Goal: Task Accomplishment & Management: Complete application form

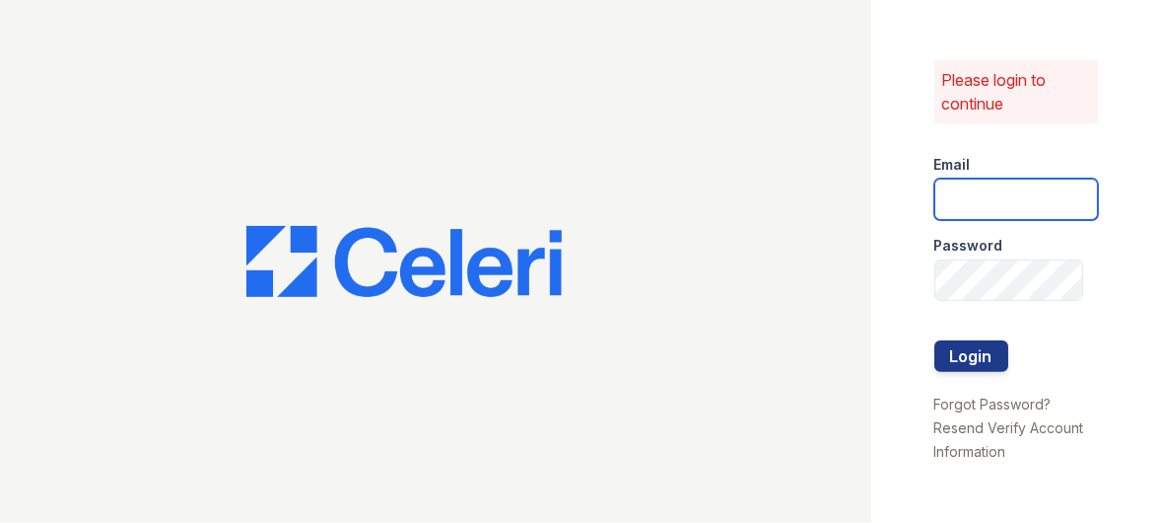
click at [986, 206] on input "email" at bounding box center [1017, 198] width 165 height 41
type input "[EMAIL_ADDRESS][DOMAIN_NAME]"
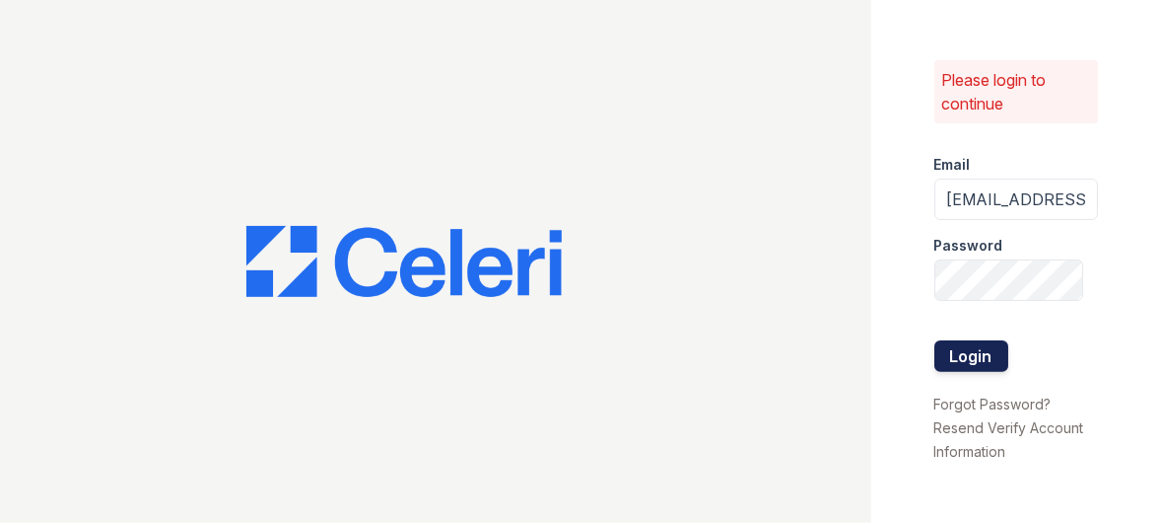
click at [946, 345] on button "Login" at bounding box center [972, 356] width 74 height 32
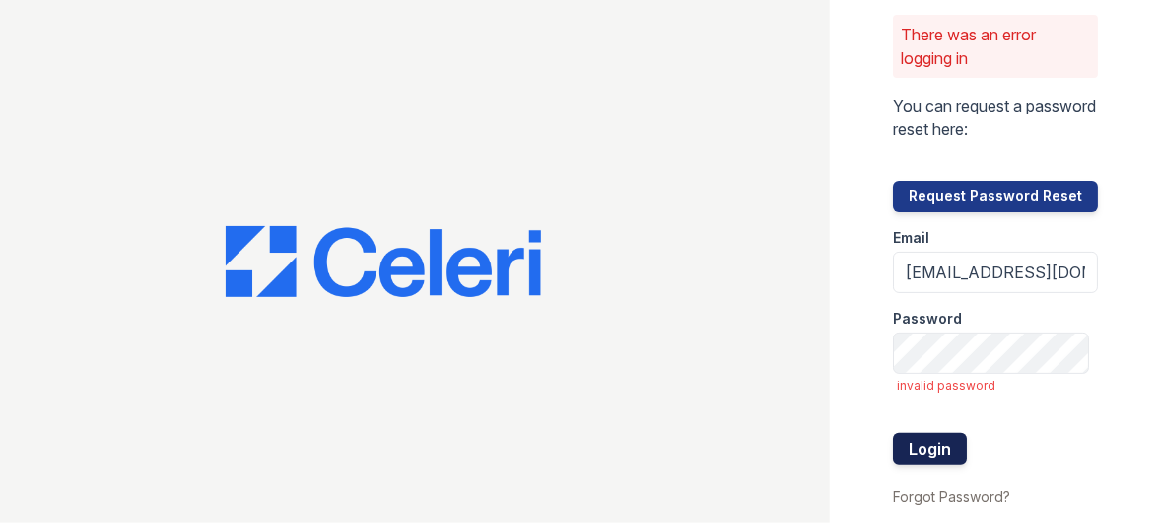
click at [926, 444] on button "Login" at bounding box center [930, 449] width 74 height 32
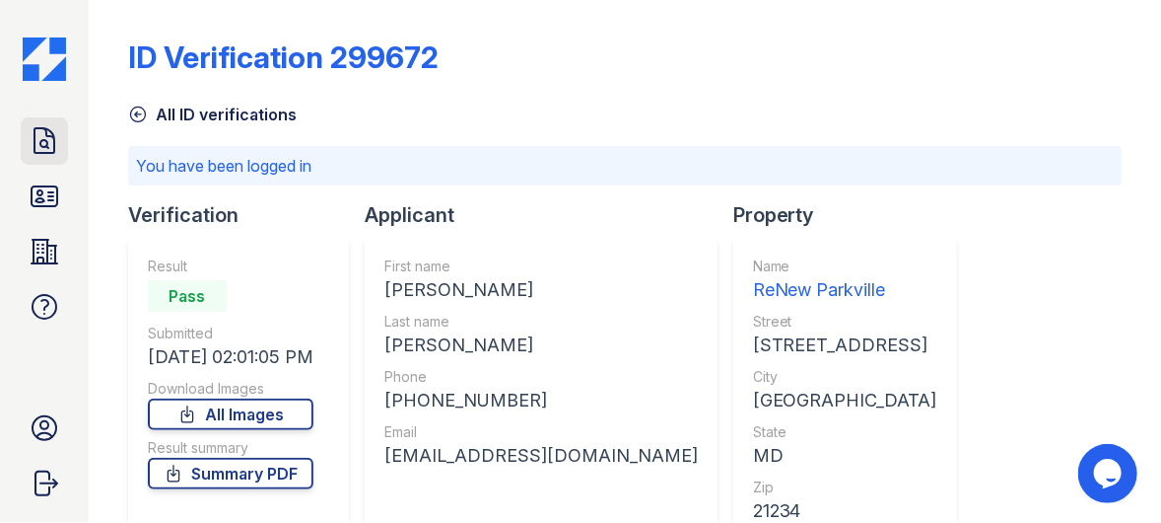
click at [35, 143] on icon at bounding box center [45, 140] width 20 height 25
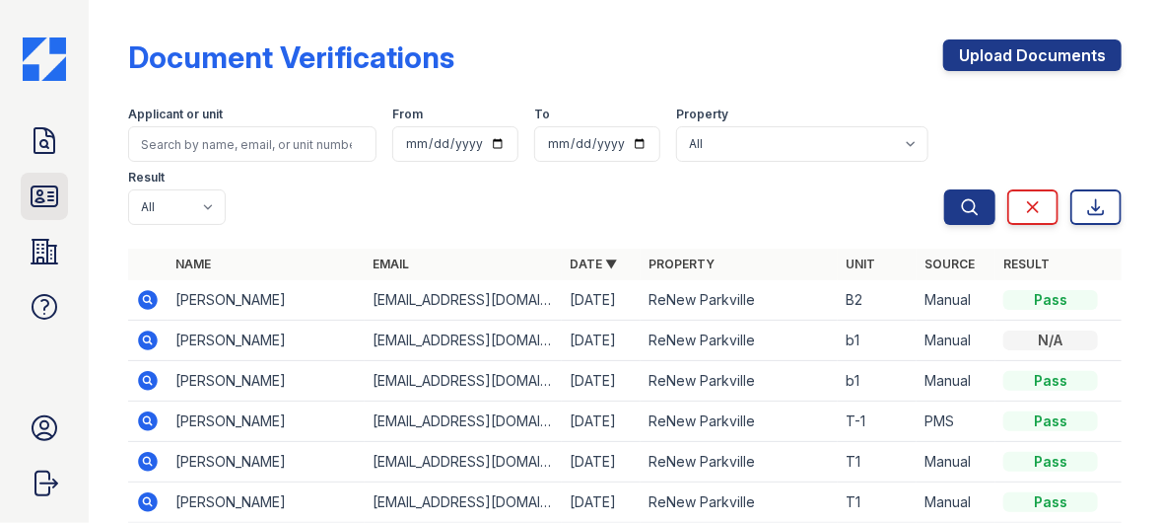
click at [52, 199] on icon at bounding box center [45, 196] width 26 height 20
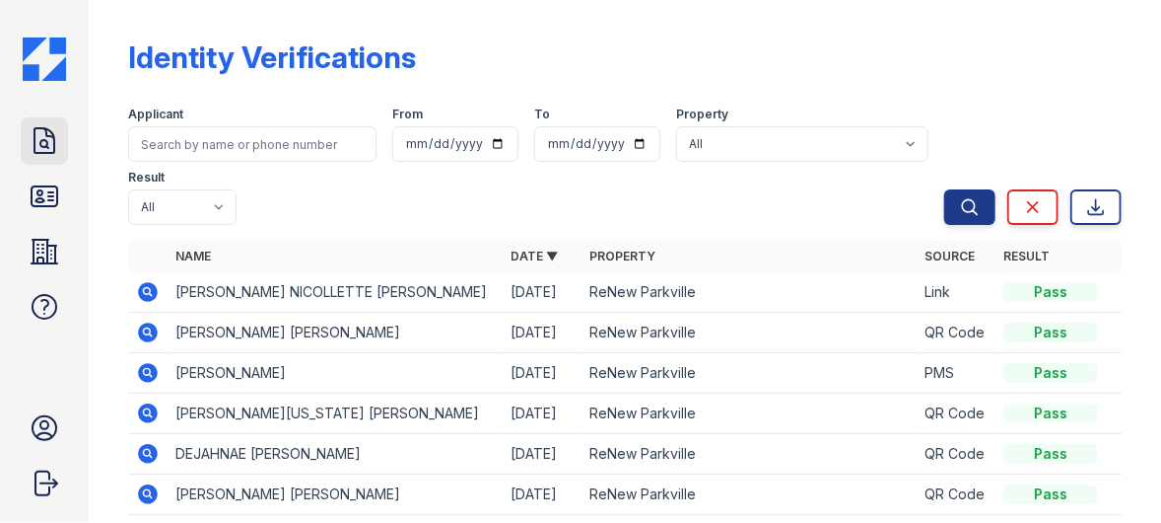
click at [41, 134] on icon at bounding box center [45, 141] width 32 height 32
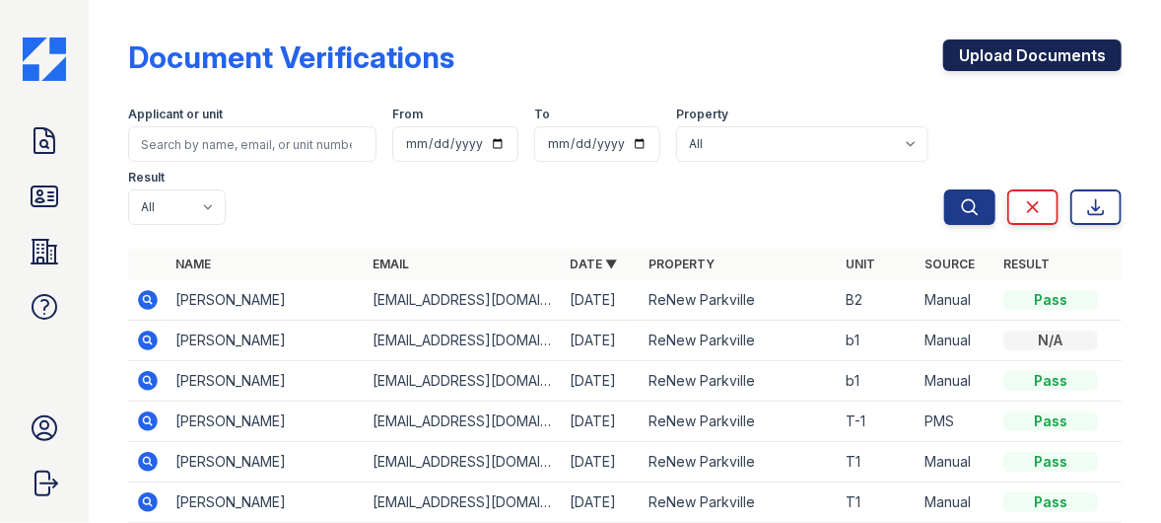
click at [1061, 65] on link "Upload Documents" at bounding box center [1033, 55] width 178 height 32
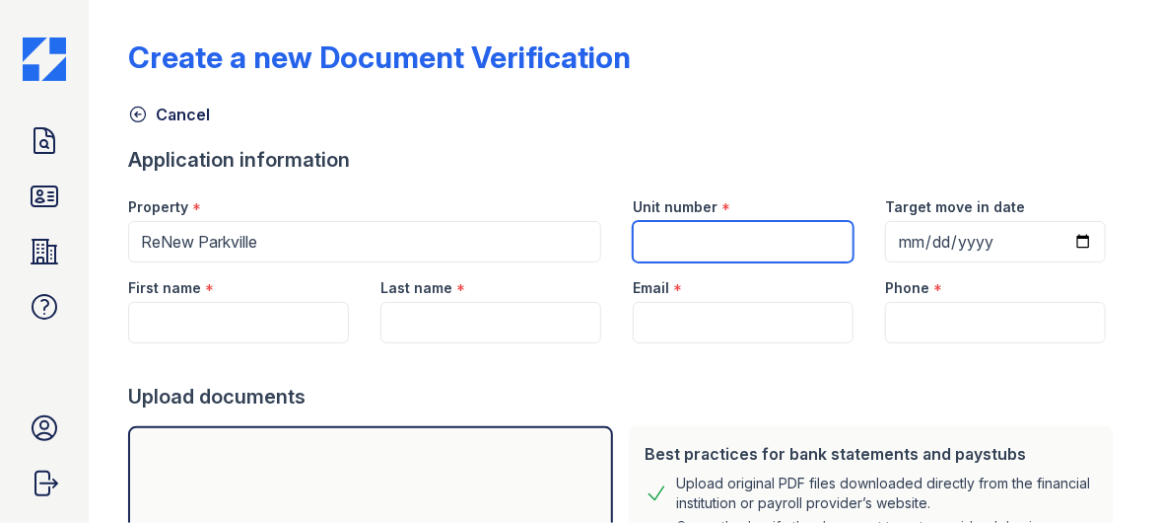
click at [684, 242] on input "Unit number" at bounding box center [743, 241] width 221 height 41
click at [718, 242] on input "Unit number" at bounding box center [743, 241] width 221 height 41
type input "T3"
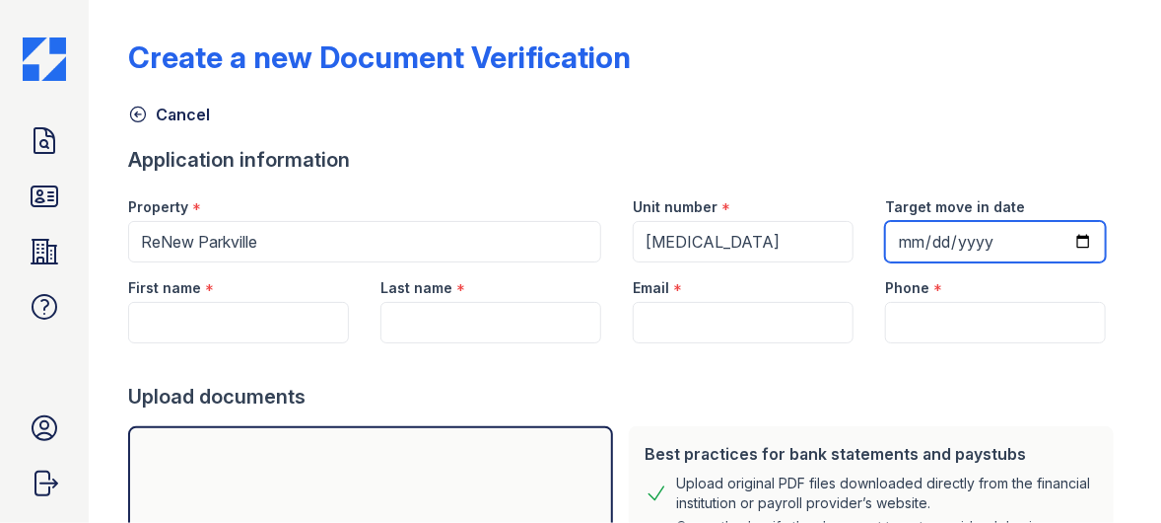
click at [891, 240] on input "Target move in date" at bounding box center [995, 241] width 221 height 41
type input "2025-08-31"
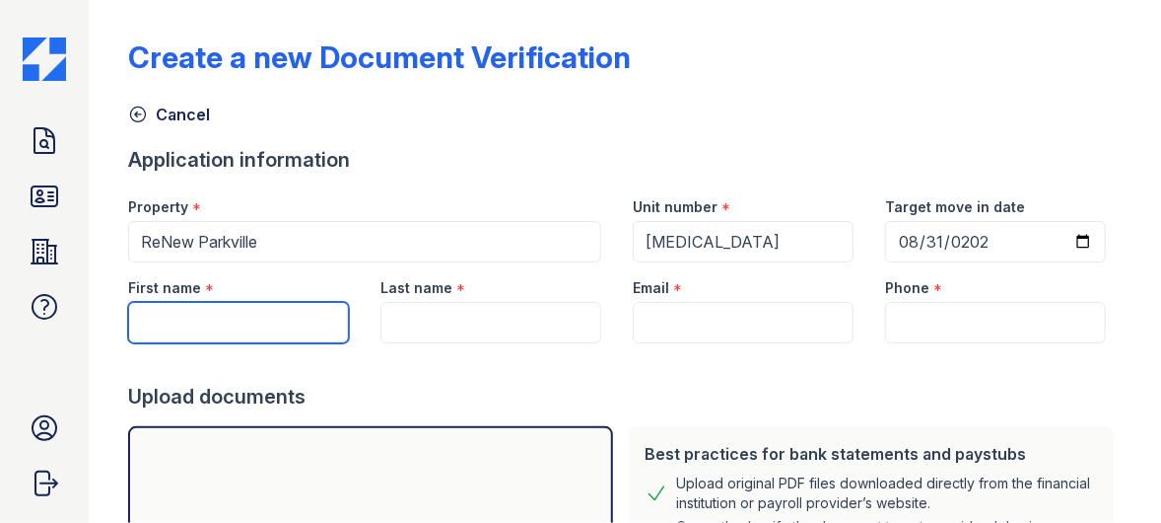
drag, startPoint x: 170, startPoint y: 315, endPoint x: 176, endPoint y: 334, distance: 20.0
click at [172, 325] on input "First name" at bounding box center [238, 322] width 221 height 41
type input "Chela"
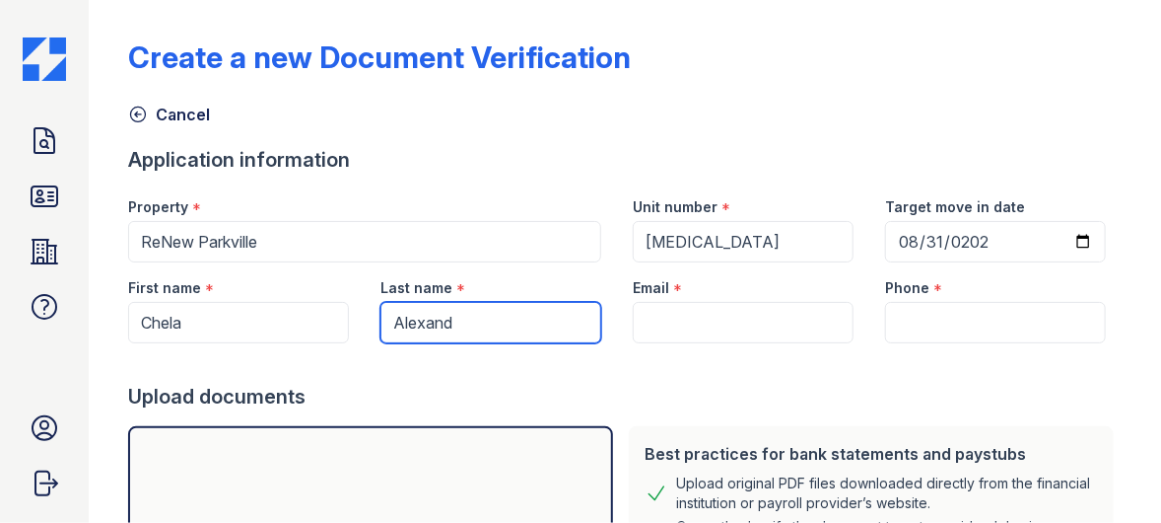
type input "Alexander"
type input "itscheslife@gmail.com"
type input "2406045005"
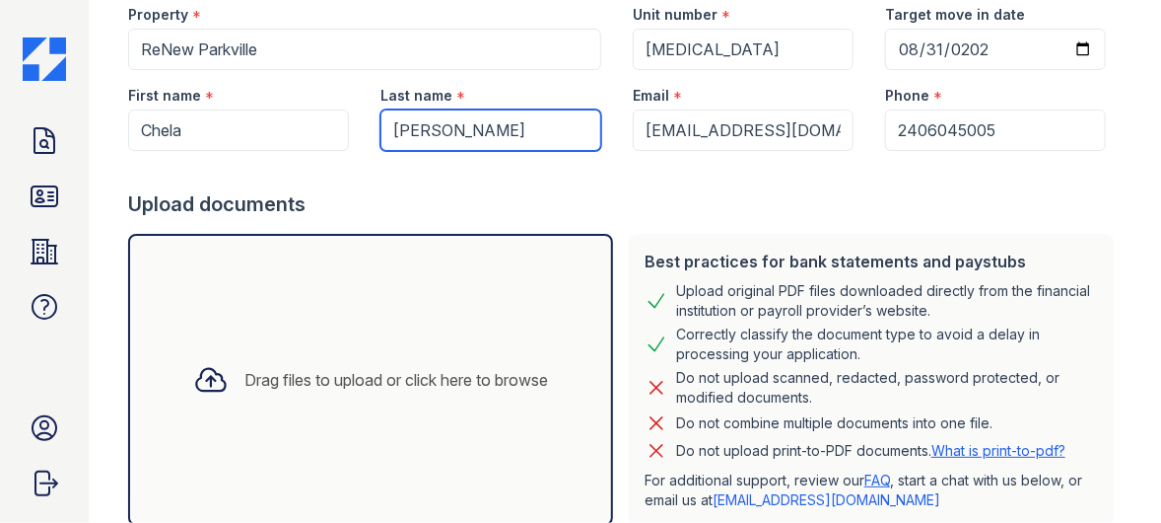
scroll to position [197, 0]
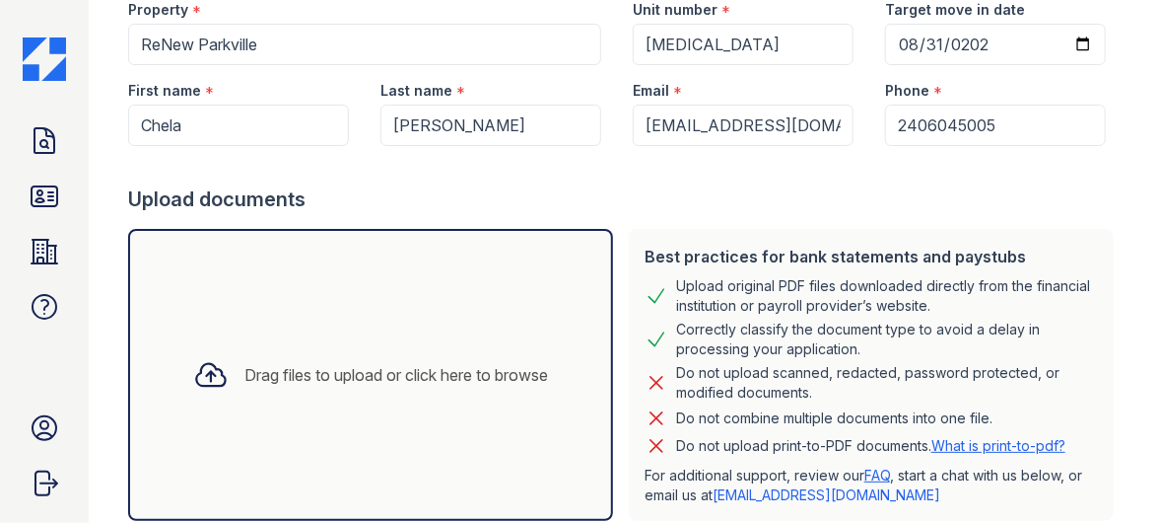
click at [201, 368] on icon at bounding box center [210, 374] width 35 height 35
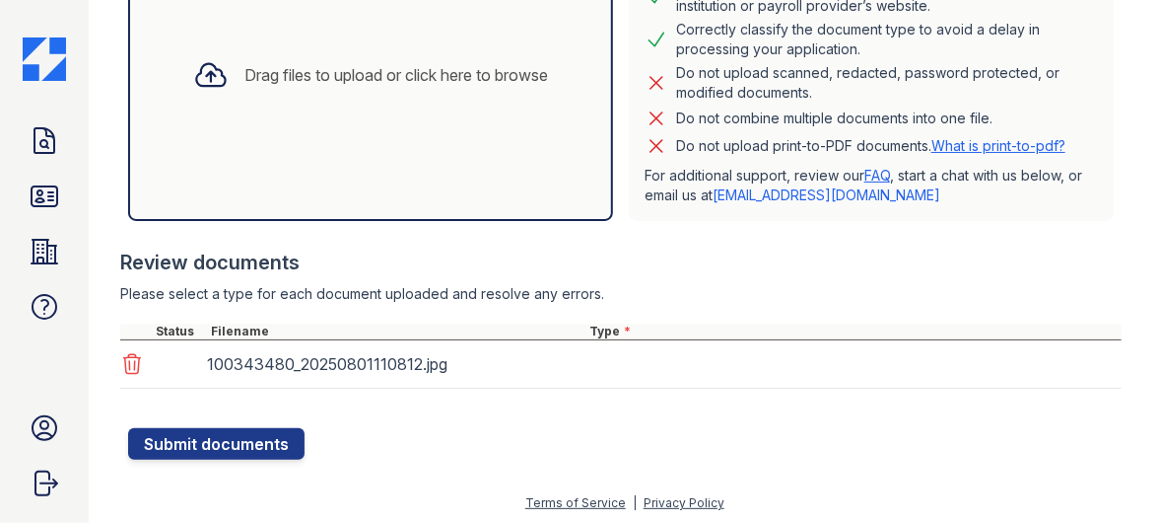
scroll to position [497, 0]
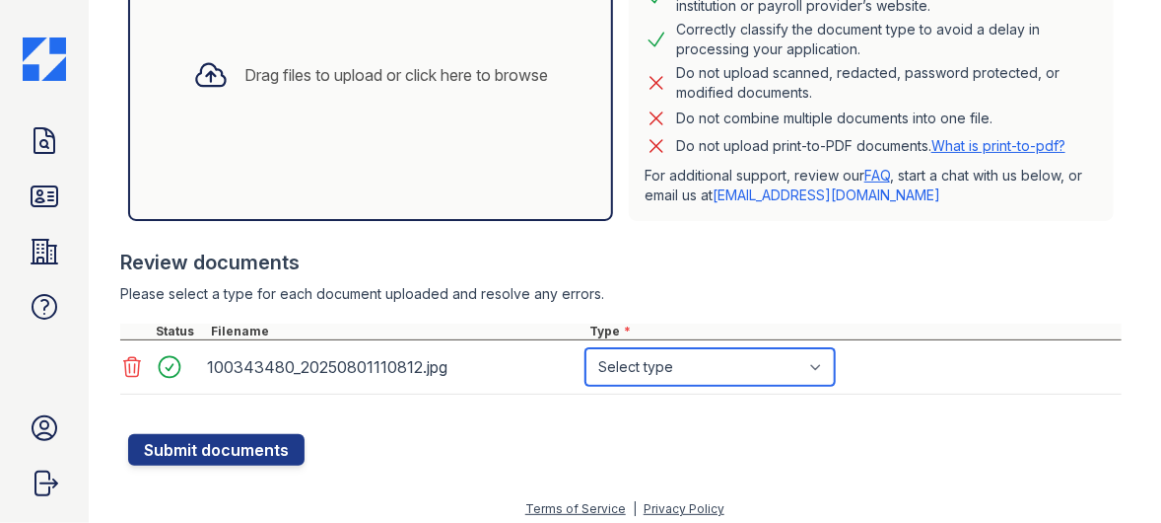
click at [783, 365] on select "Select type Paystub Bank Statement Offer Letter Tax Documents Benefit Award Let…" at bounding box center [710, 366] width 249 height 37
select select "other"
click at [586, 348] on select "Select type Paystub Bank Statement Offer Letter Tax Documents Benefit Award Let…" at bounding box center [710, 366] width 249 height 37
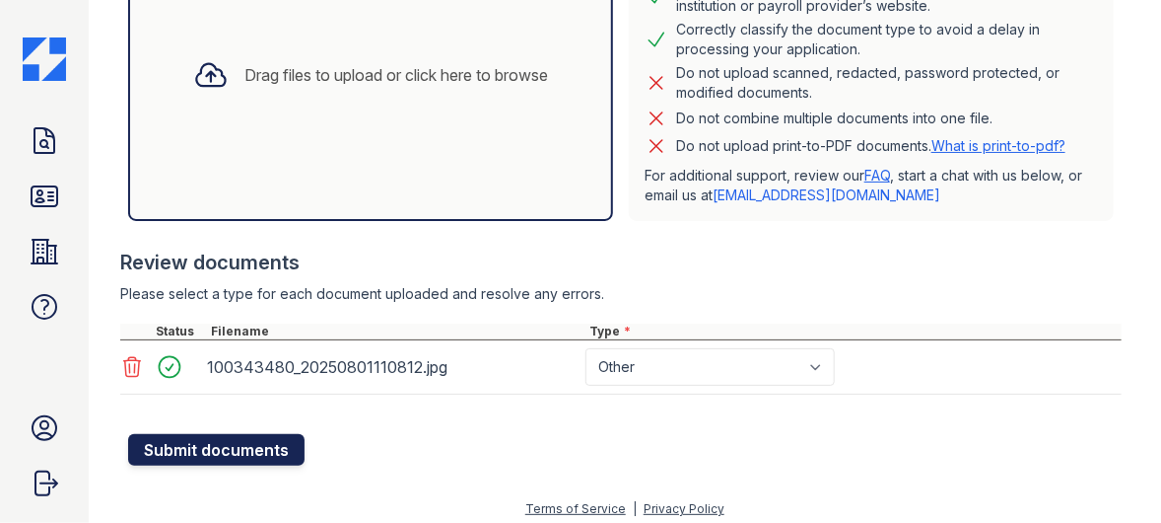
click at [264, 437] on button "Submit documents" at bounding box center [216, 450] width 176 height 32
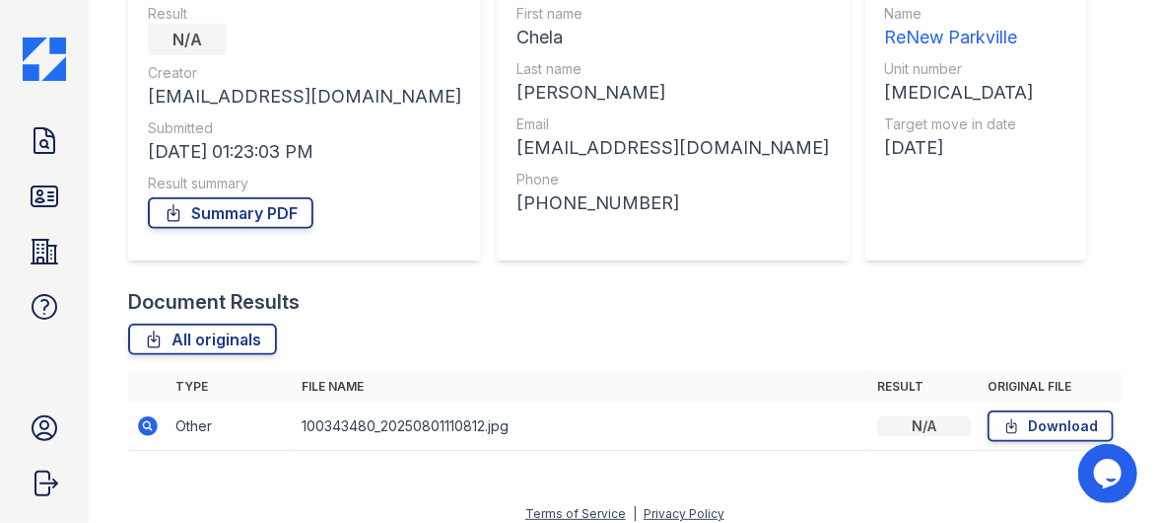
scroll to position [211, 0]
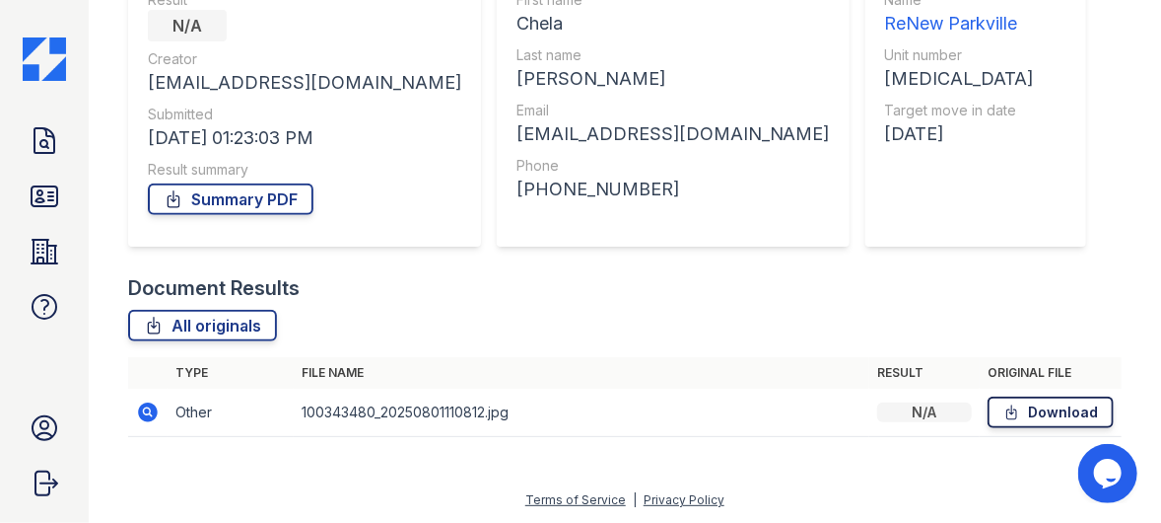
click at [1072, 410] on link "Download" at bounding box center [1051, 412] width 126 height 32
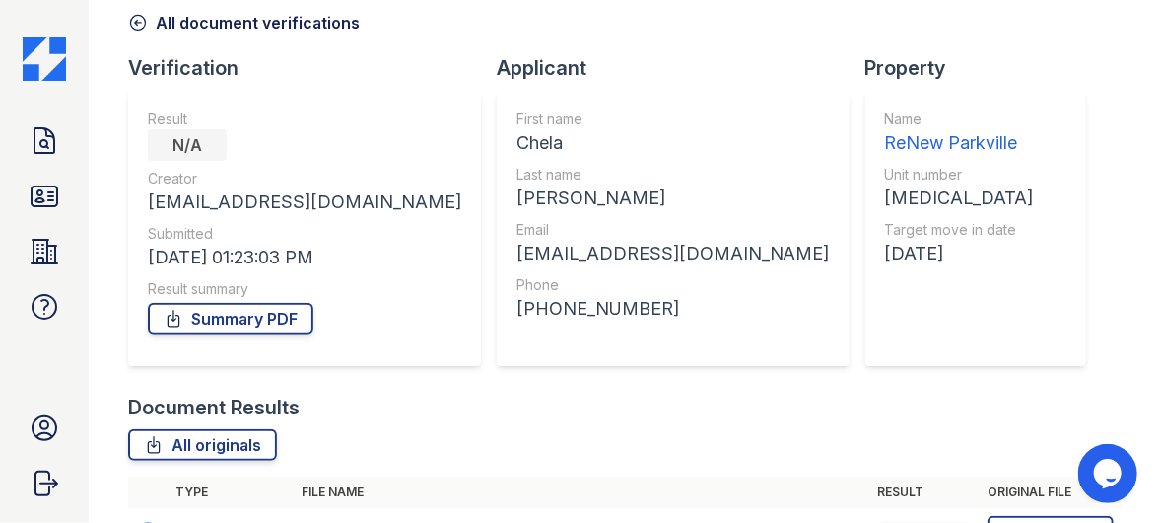
scroll to position [0, 0]
